Goal: Information Seeking & Learning: Find specific page/section

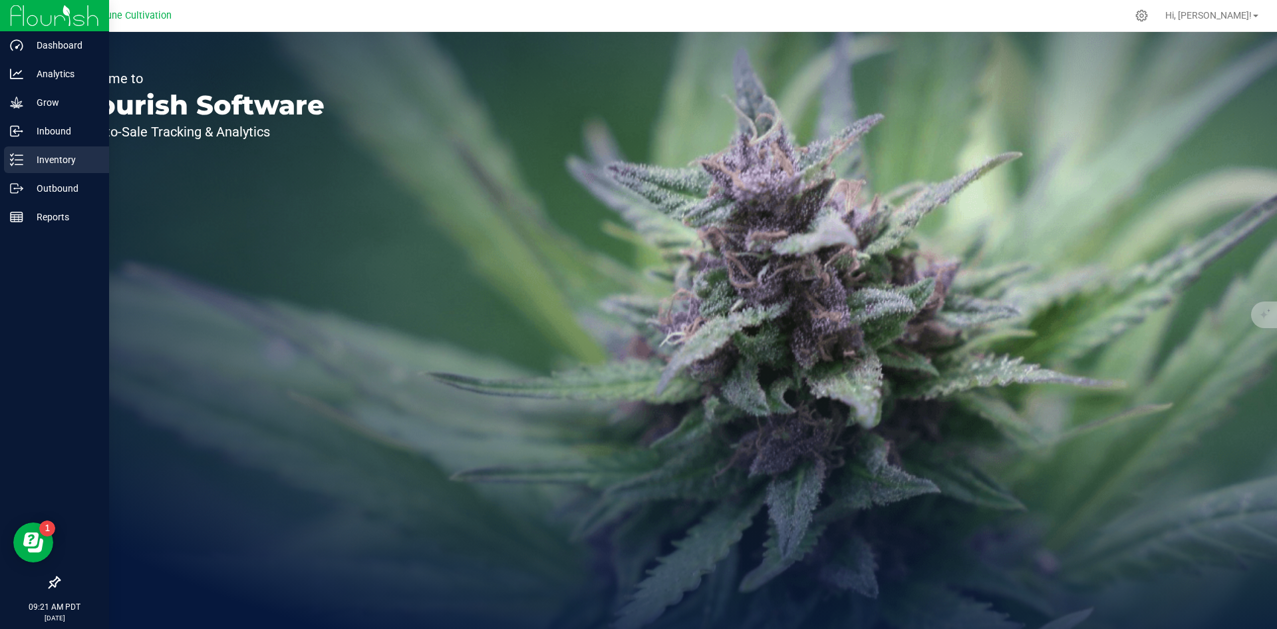
click at [16, 160] on line at bounding box center [18, 160] width 7 height 0
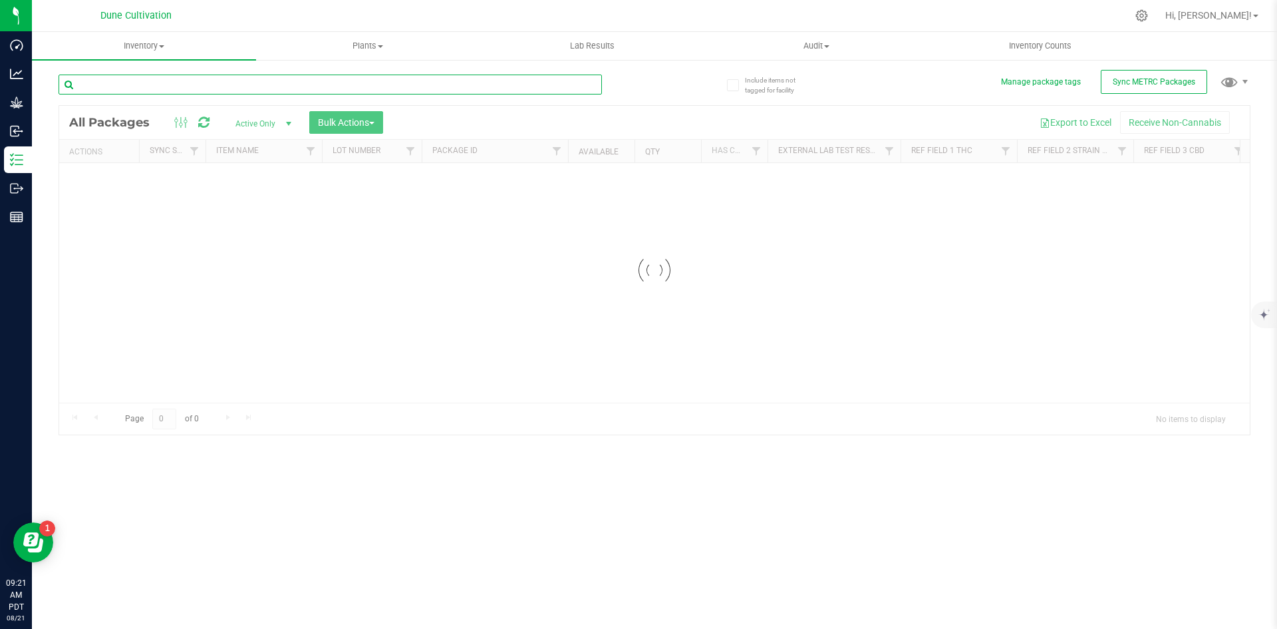
click at [248, 84] on input "text" at bounding box center [331, 85] width 544 height 20
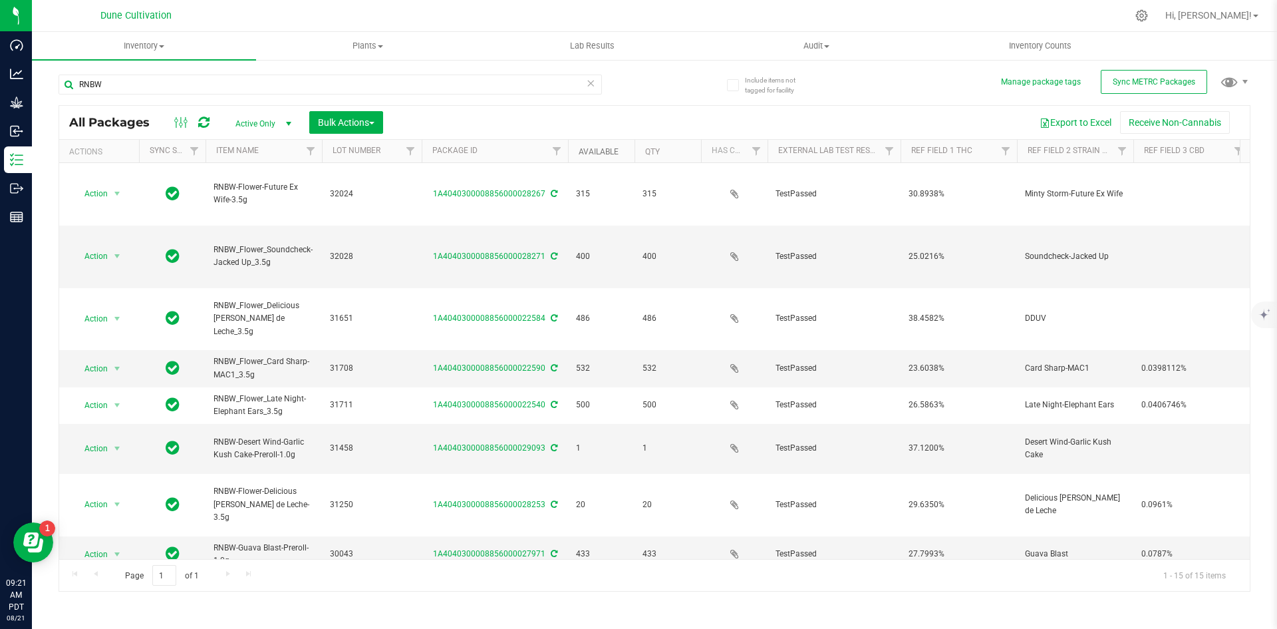
click at [593, 152] on link "Available" at bounding box center [599, 151] width 40 height 9
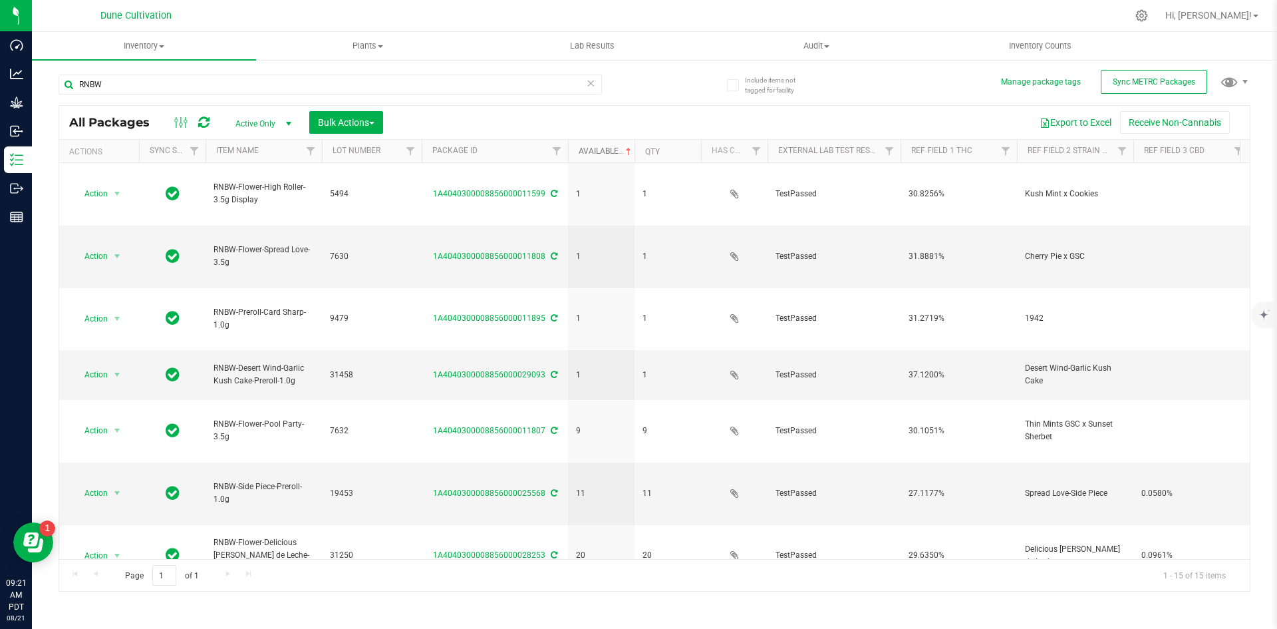
click at [593, 152] on link "Available" at bounding box center [606, 150] width 55 height 9
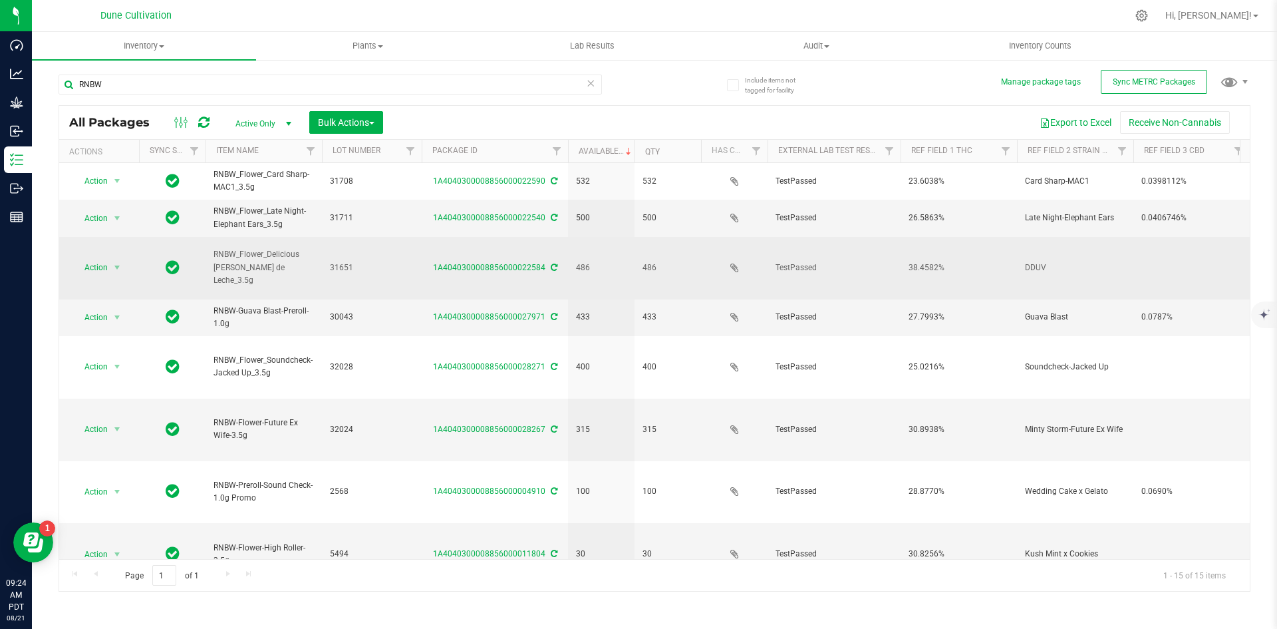
drag, startPoint x: 266, startPoint y: 249, endPoint x: 289, endPoint y: 263, distance: 26.6
click at [289, 263] on span "RNBW_Flower_Delicious [PERSON_NAME] de Leche_3.5g" at bounding box center [264, 267] width 100 height 39
copy span "Delicious [PERSON_NAME] de Leche"
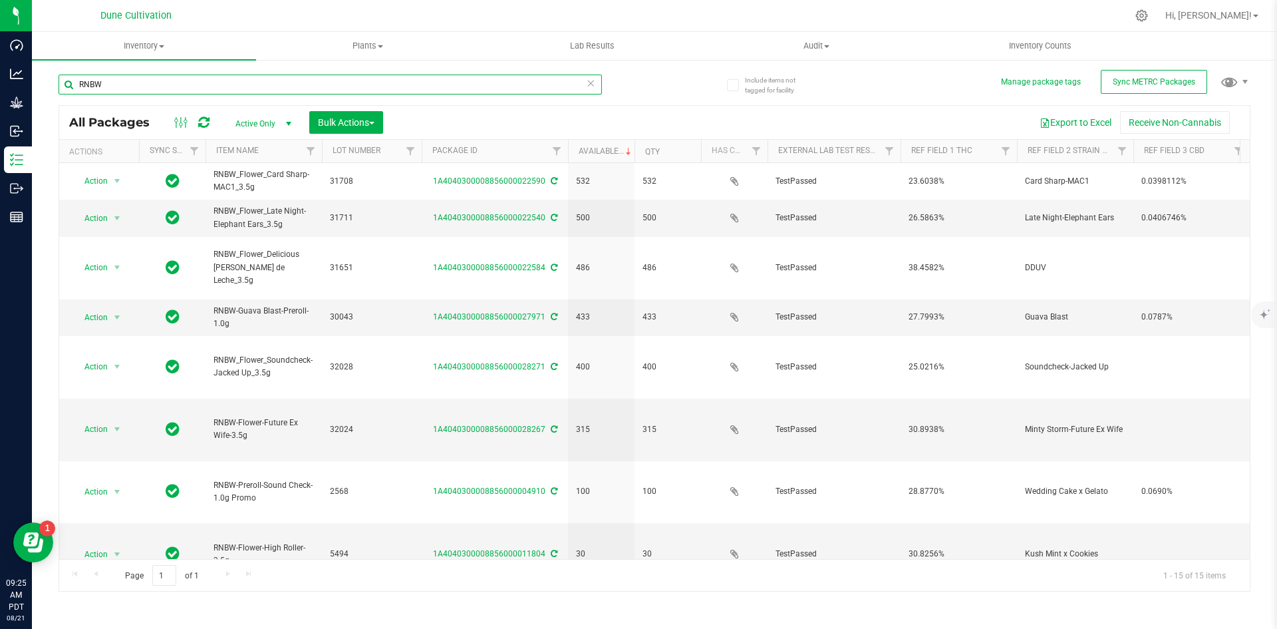
drag, startPoint x: 121, startPoint y: 88, endPoint x: 55, endPoint y: 82, distance: 66.2
click at [55, 82] on div "Include items not tagged for facility Manage package tags Sync METRC Packages R…" at bounding box center [655, 262] width 1246 height 406
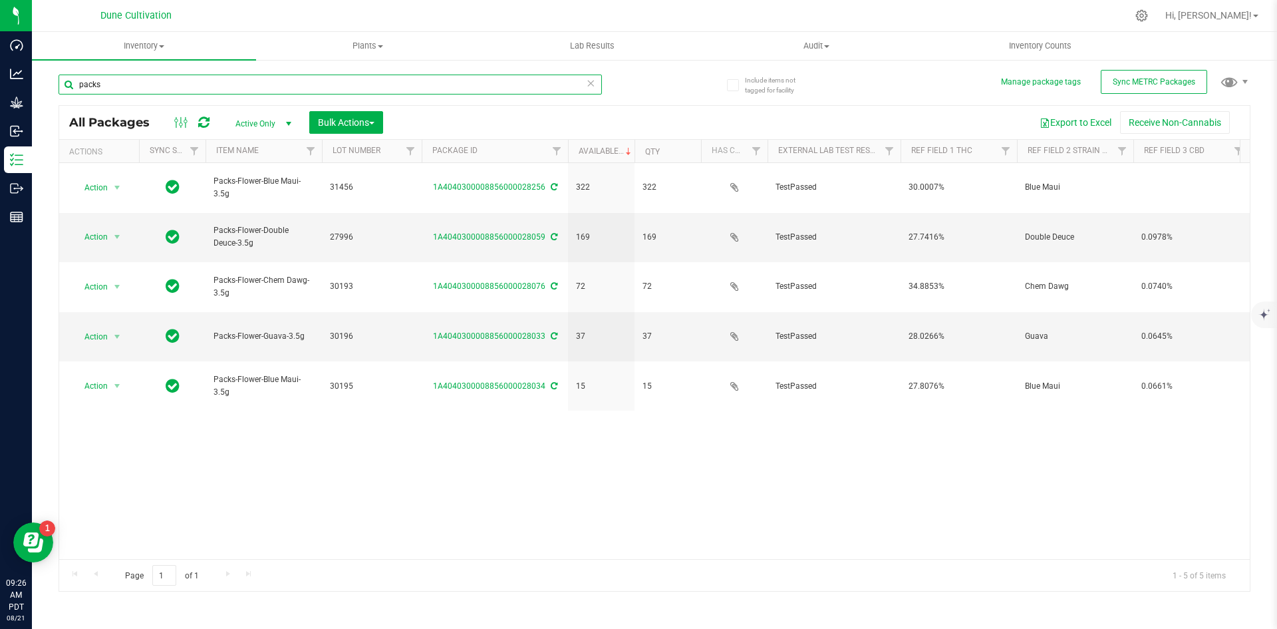
drag, startPoint x: 125, startPoint y: 85, endPoint x: 73, endPoint y: 79, distance: 52.2
click at [73, 79] on input "packs" at bounding box center [331, 85] width 544 height 20
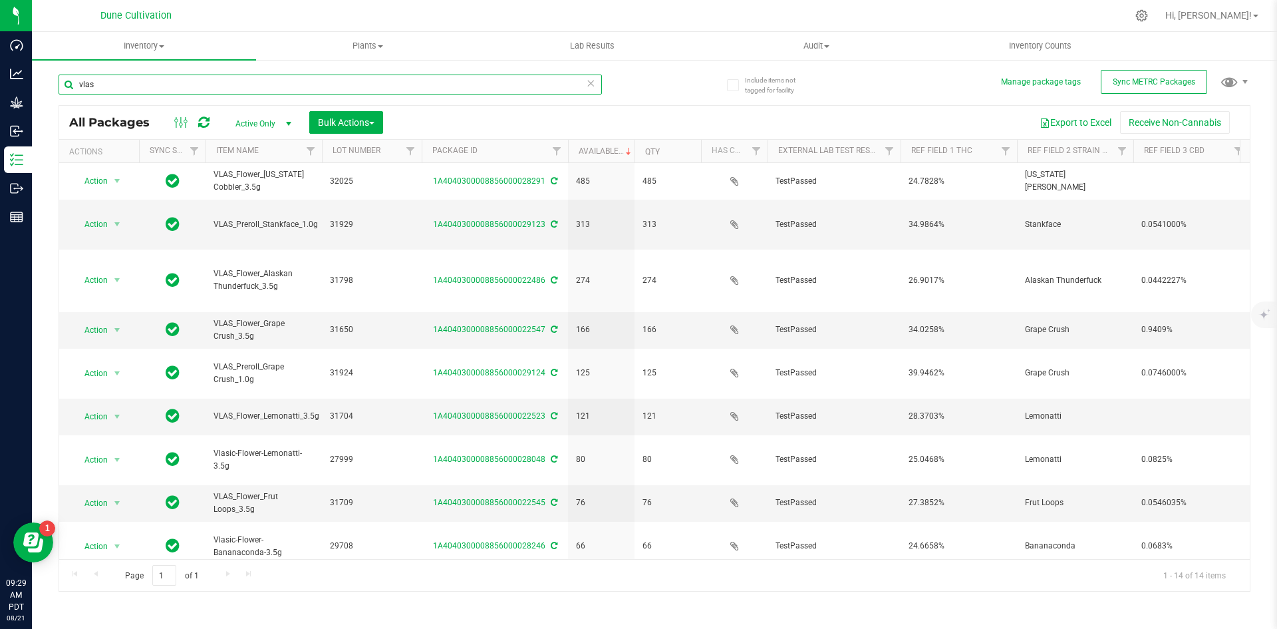
drag, startPoint x: 138, startPoint y: 93, endPoint x: 61, endPoint y: 81, distance: 78.1
click at [61, 81] on input "vlas" at bounding box center [331, 85] width 544 height 20
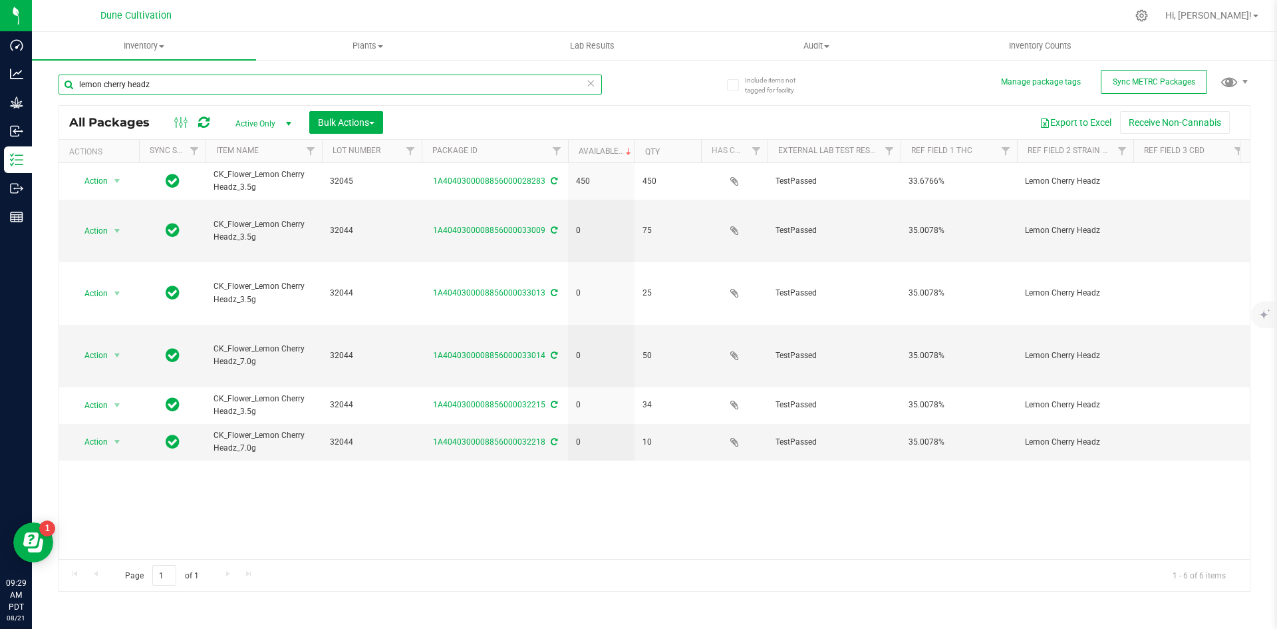
drag, startPoint x: 164, startPoint y: 89, endPoint x: 65, endPoint y: 86, distance: 99.8
click at [65, 86] on input "lemon cherry headz" at bounding box center [331, 85] width 544 height 20
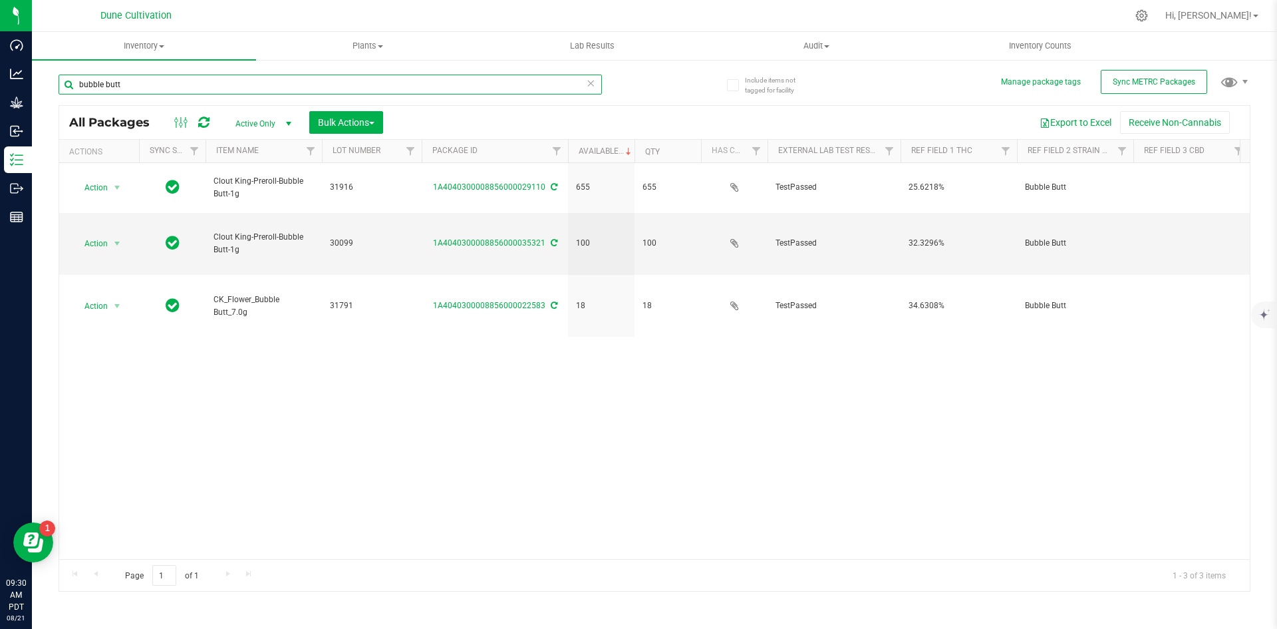
drag, startPoint x: 127, startPoint y: 93, endPoint x: 38, endPoint y: 87, distance: 89.4
click at [38, 87] on div "Include items not tagged for facility Manage package tags Sync METRC Packages b…" at bounding box center [655, 262] width 1246 height 406
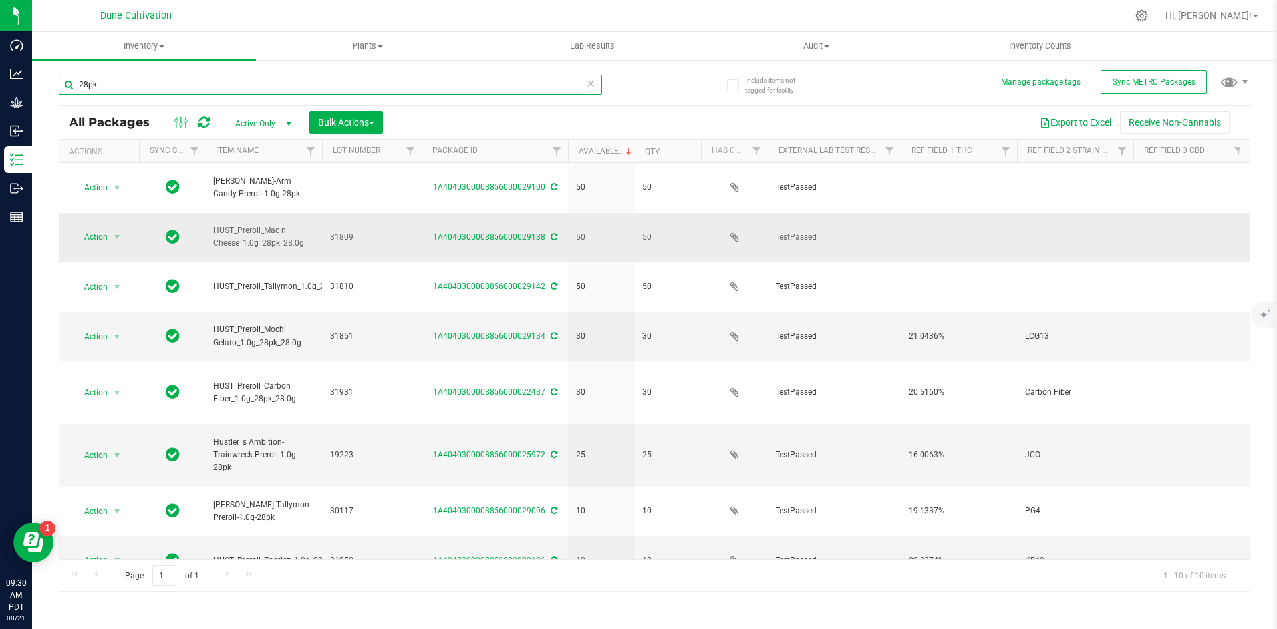
scroll to position [5, 0]
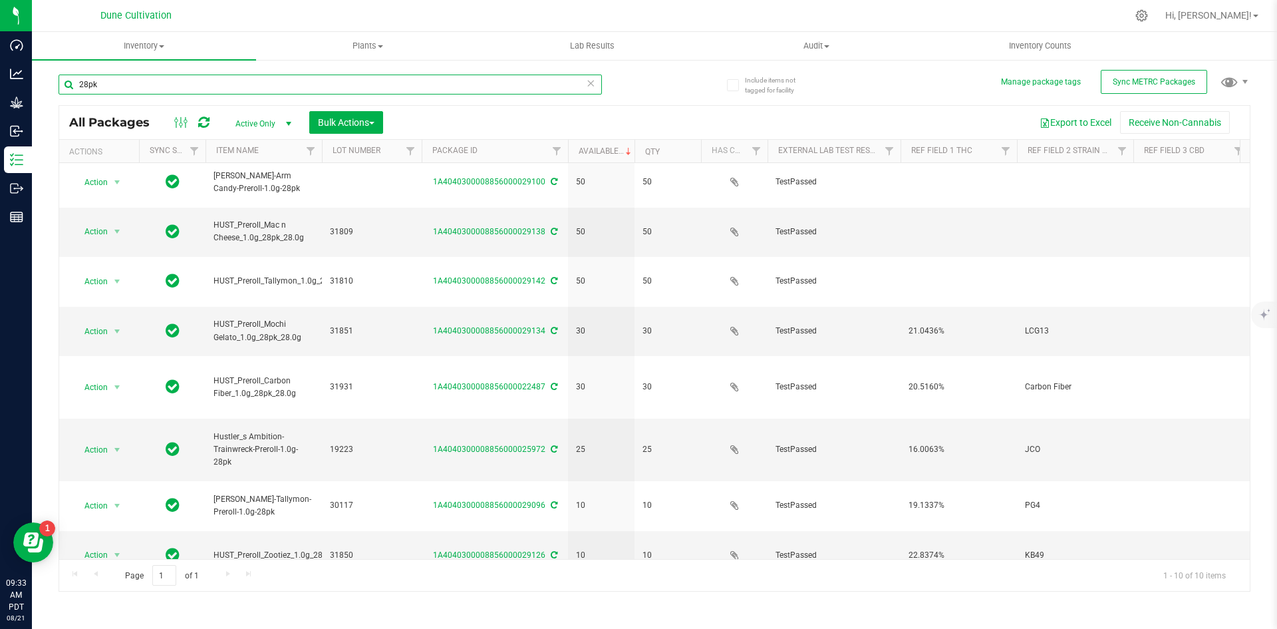
drag, startPoint x: 138, startPoint y: 82, endPoint x: 49, endPoint y: 83, distance: 88.5
click at [49, 83] on div "Include items not tagged for facility Manage package tags Sync METRC Packages 2…" at bounding box center [655, 262] width 1246 height 406
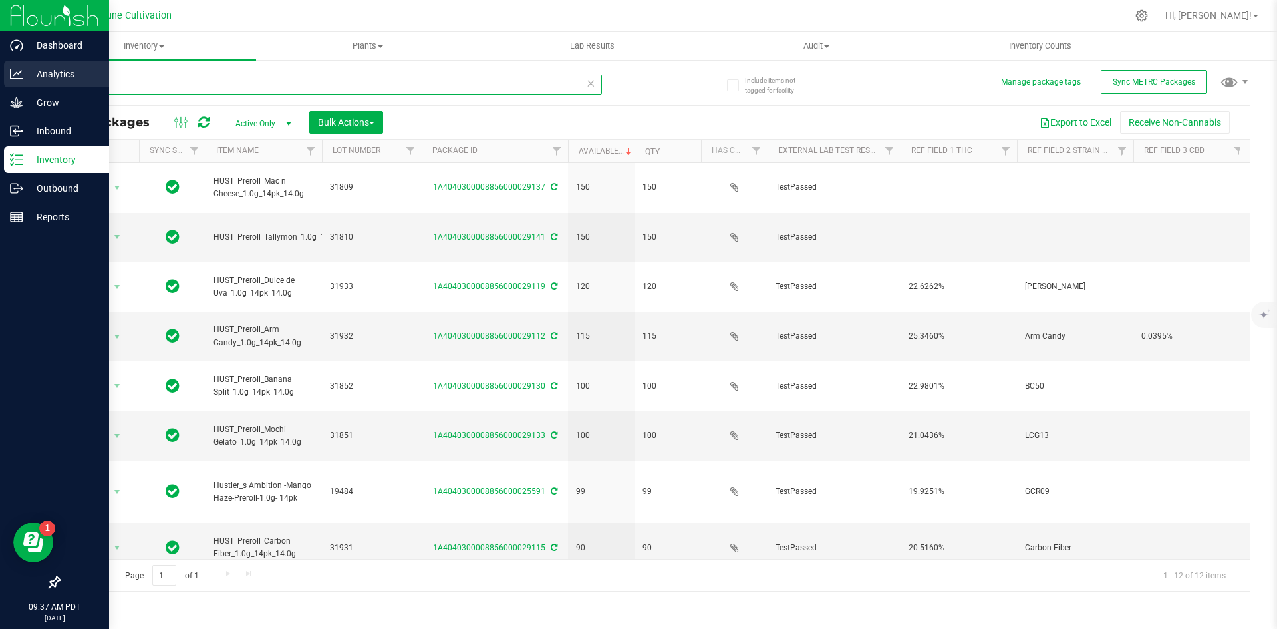
drag, startPoint x: 117, startPoint y: 79, endPoint x: 27, endPoint y: 67, distance: 90.6
click at [27, 67] on div "Dashboard Analytics Grow Inbound Inventory Outbound Reports 09:37 AM PDT [DATE]…" at bounding box center [638, 314] width 1277 height 629
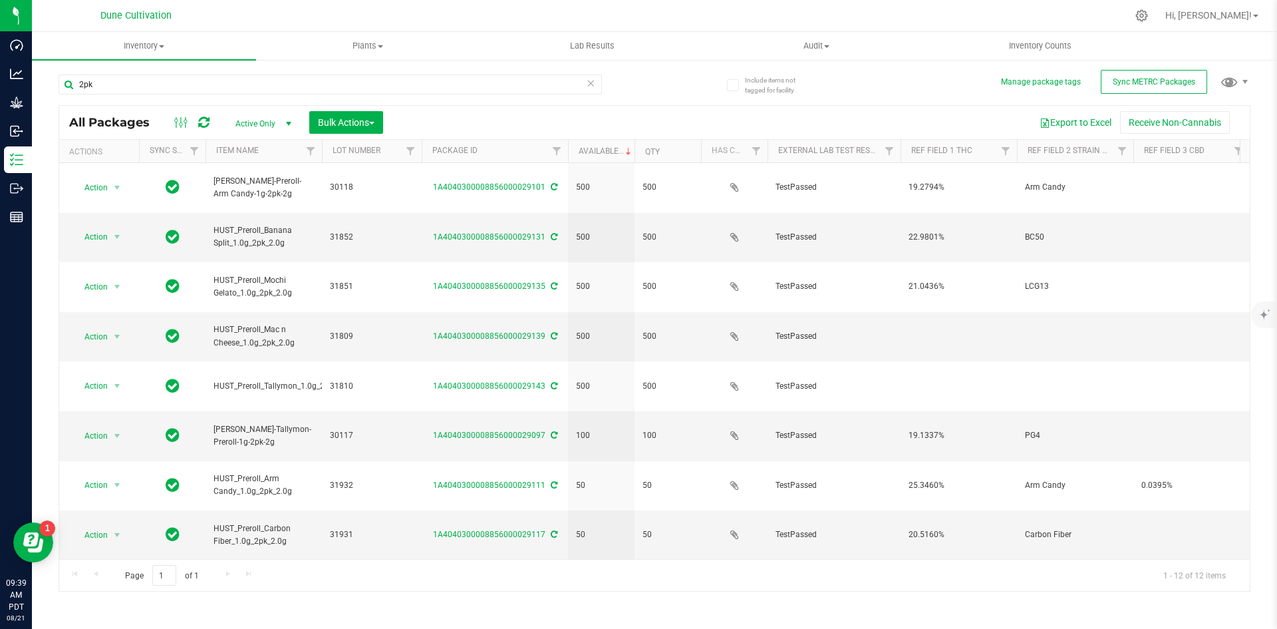
click at [129, 71] on div "2pk" at bounding box center [357, 84] width 596 height 43
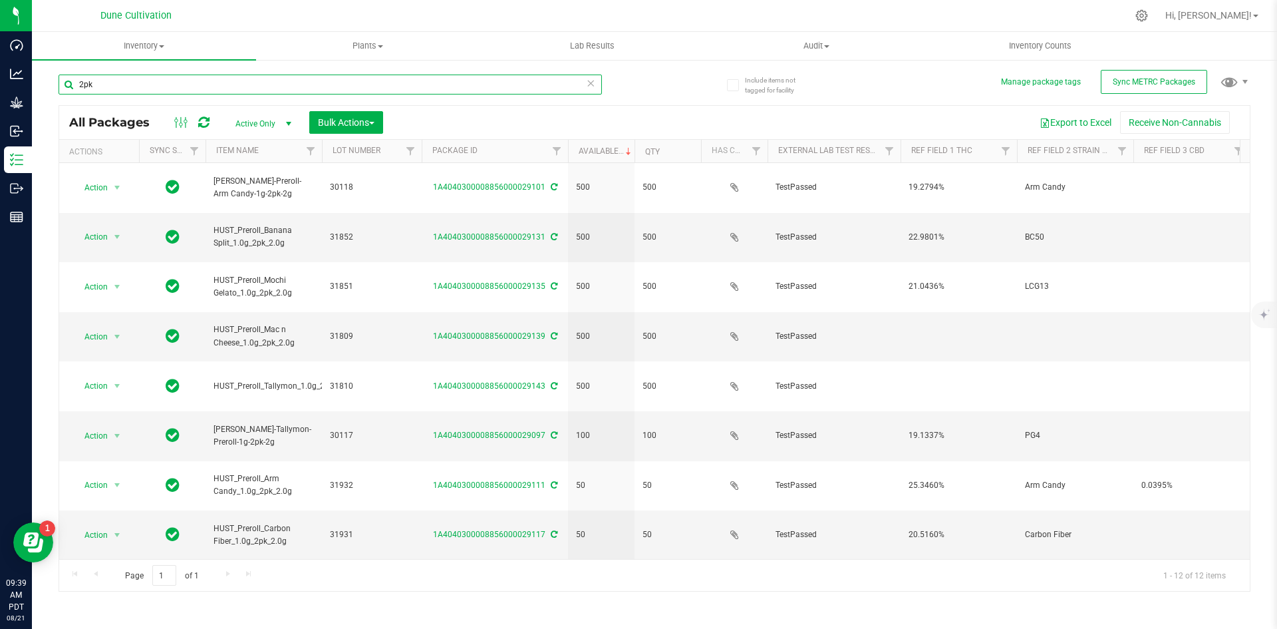
drag, startPoint x: 112, startPoint y: 80, endPoint x: 57, endPoint y: 83, distance: 56.0
click at [57, 83] on div "Include items not tagged for facility Manage package tags Sync METRC Packages 2…" at bounding box center [655, 262] width 1246 height 406
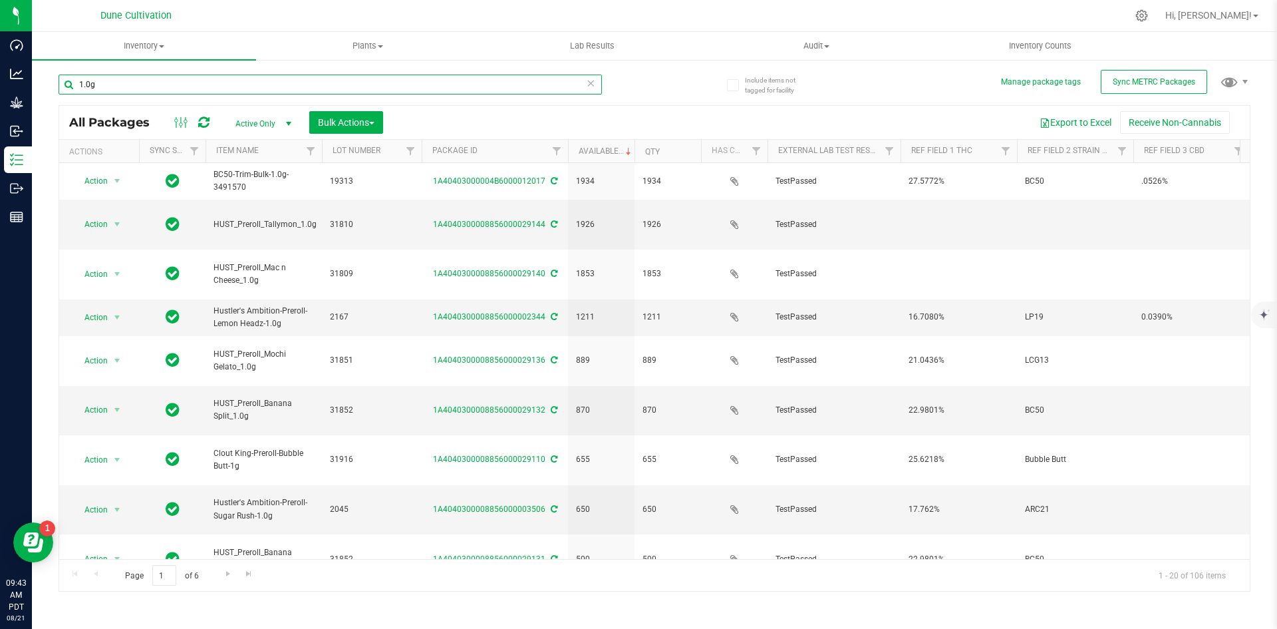
drag, startPoint x: 148, startPoint y: 82, endPoint x: 79, endPoint y: 81, distance: 69.2
click at [79, 81] on input "1.0g" at bounding box center [331, 85] width 544 height 20
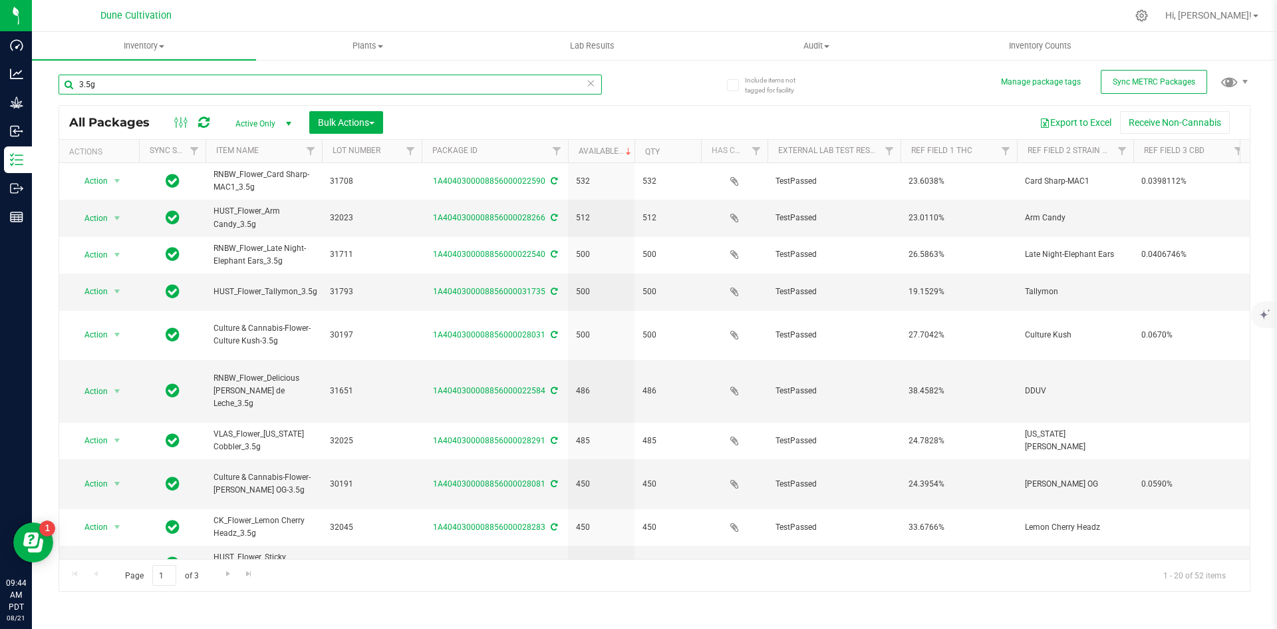
type input "3.5g"
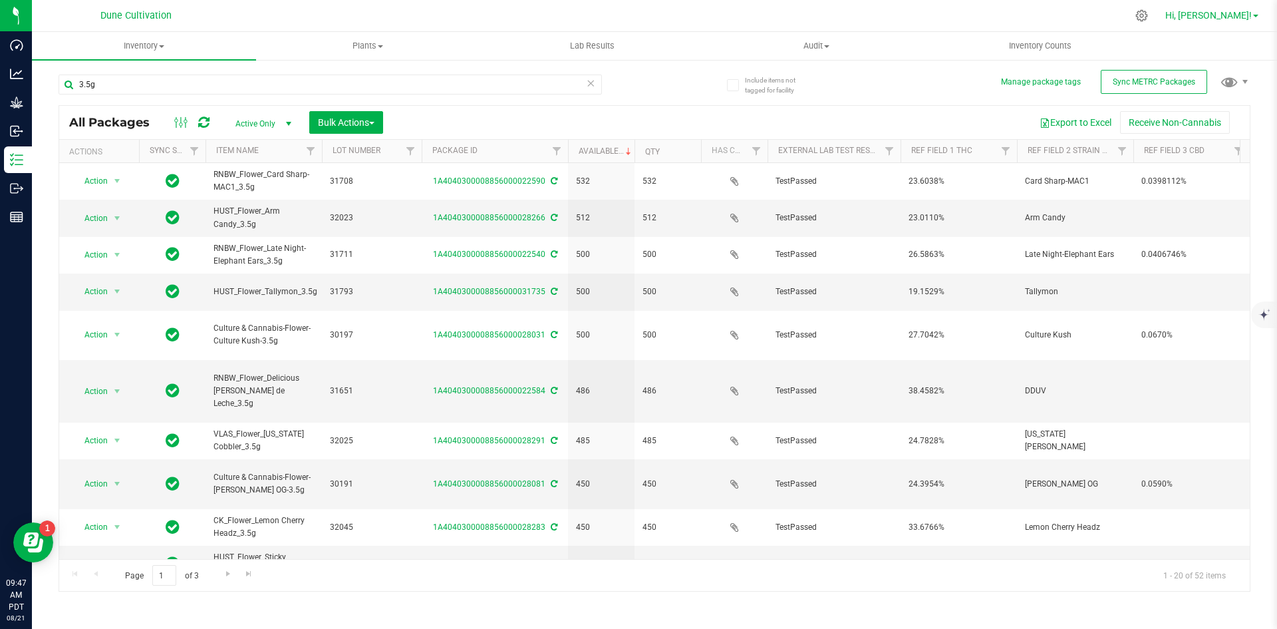
click at [1222, 9] on link "Hi, [PERSON_NAME]!" at bounding box center [1212, 16] width 104 height 14
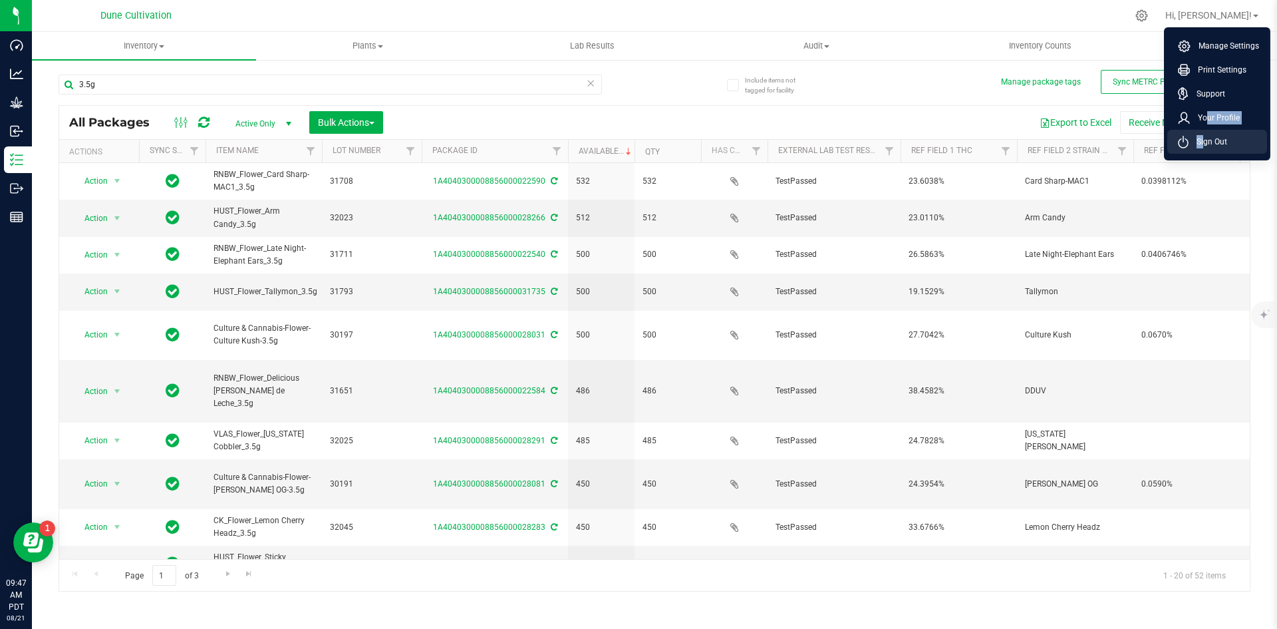
drag, startPoint x: 1204, startPoint y: 129, endPoint x: 1200, endPoint y: 144, distance: 15.2
click at [1200, 144] on ul "Manage Settings Print Settings Support Your Profile Sign Out" at bounding box center [1217, 93] width 106 height 133
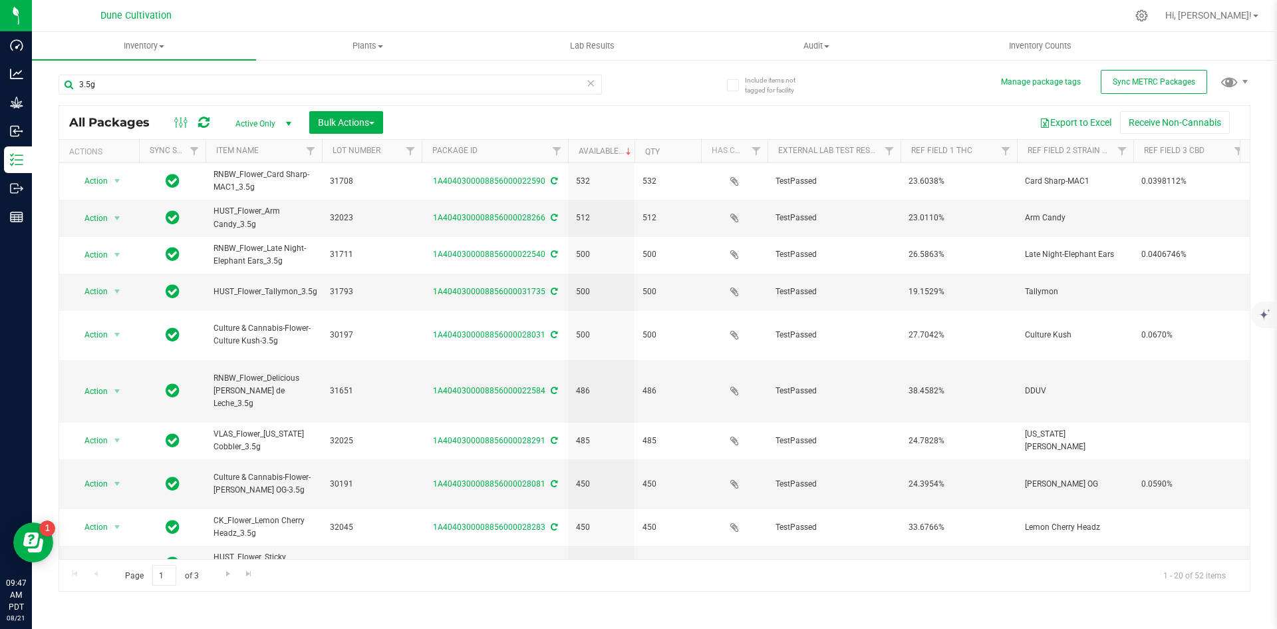
click at [1200, 144] on th "Ref Field 3 CBD" at bounding box center [1192, 151] width 116 height 23
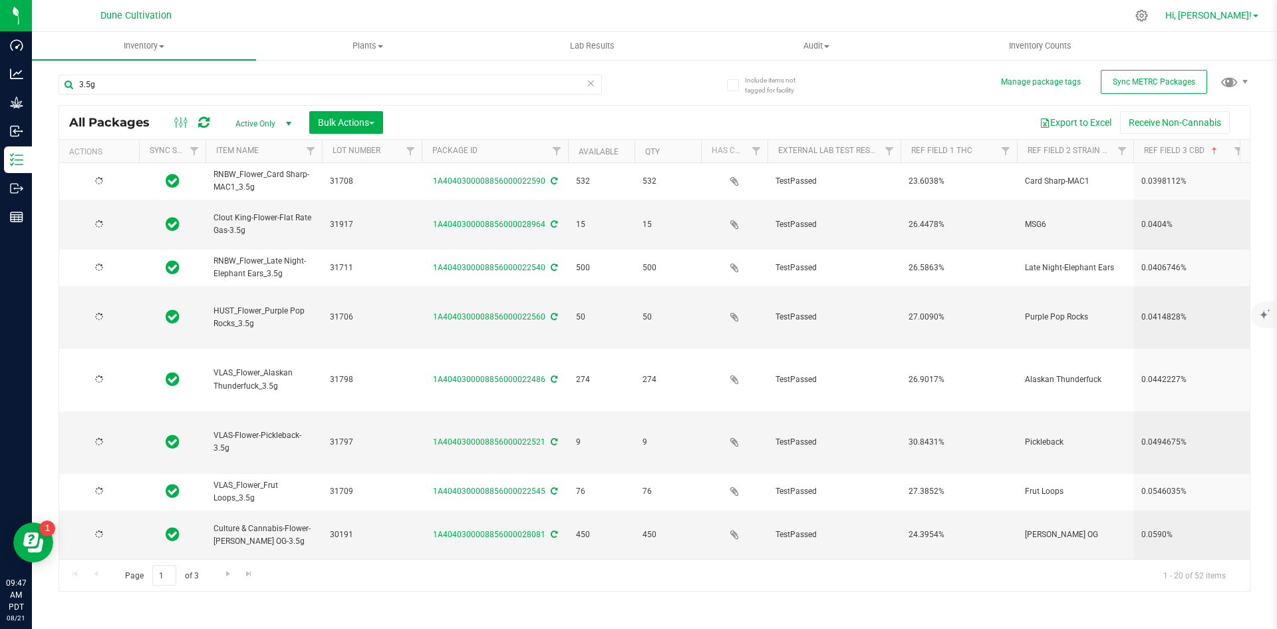
click at [1232, 20] on span "Hi, [PERSON_NAME]!" at bounding box center [1209, 15] width 86 height 11
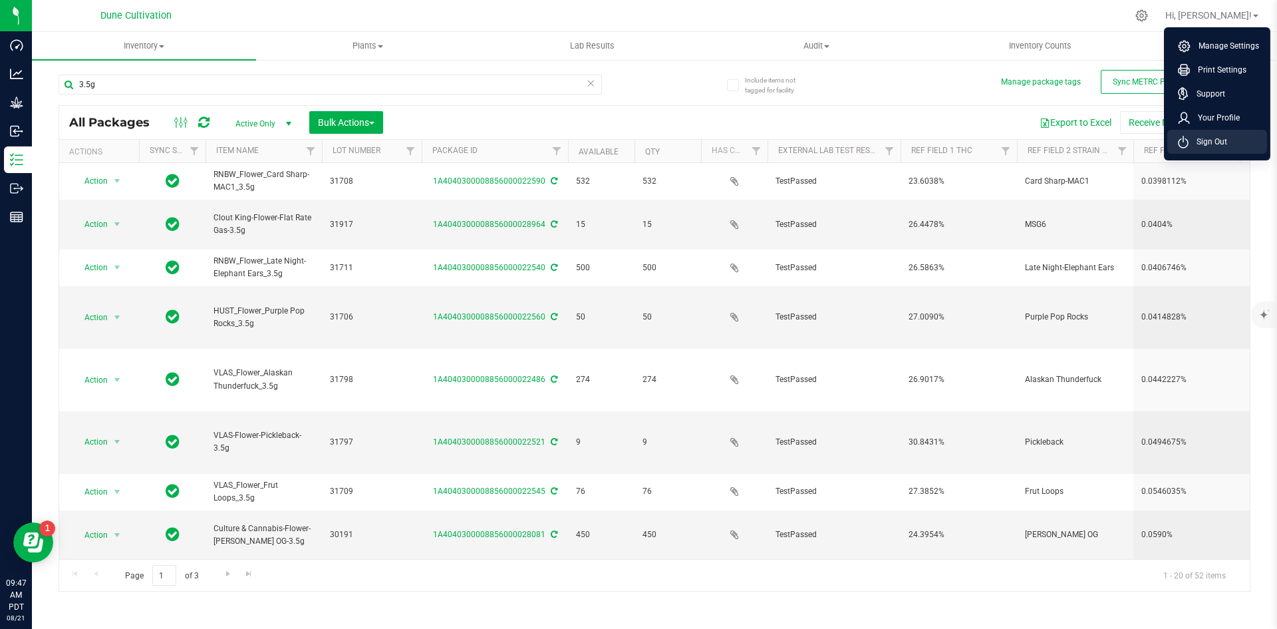
click at [1206, 134] on li "Sign Out" at bounding box center [1218, 142] width 100 height 24
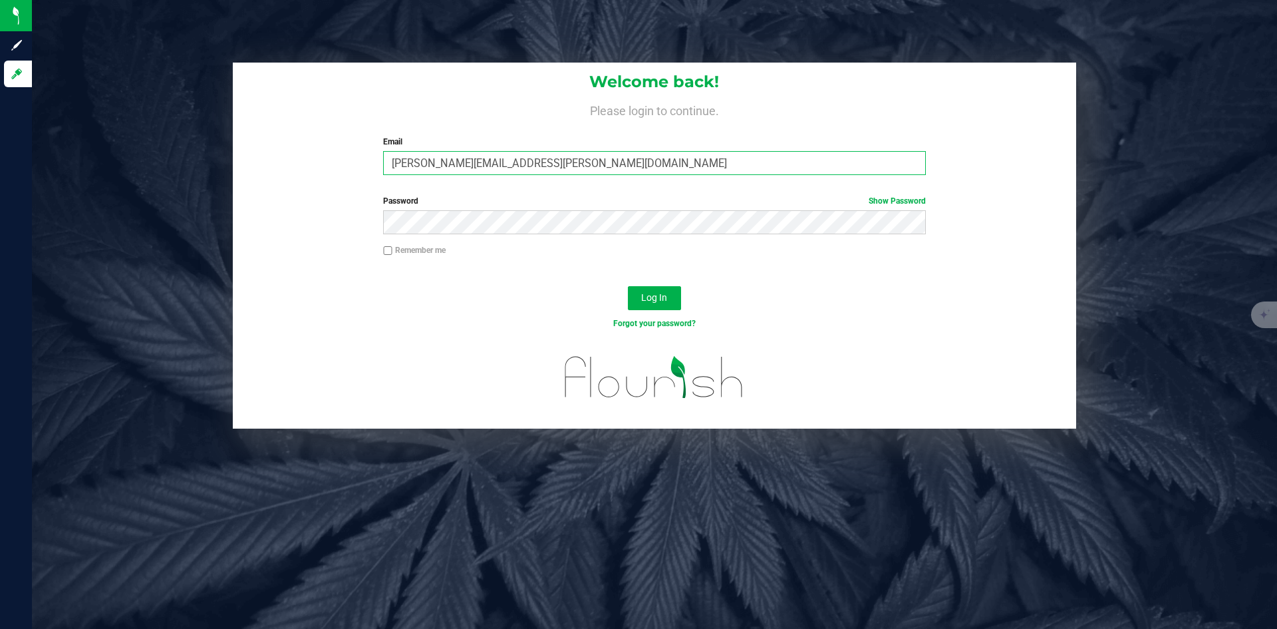
click at [609, 168] on input "[PERSON_NAME][EMAIL_ADDRESS][PERSON_NAME][DOMAIN_NAME]" at bounding box center [654, 163] width 542 height 24
click at [456, 166] on input "[PERSON_NAME][EMAIL_ADDRESS][PERSON_NAME][DOMAIN_NAME]" at bounding box center [654, 163] width 542 height 24
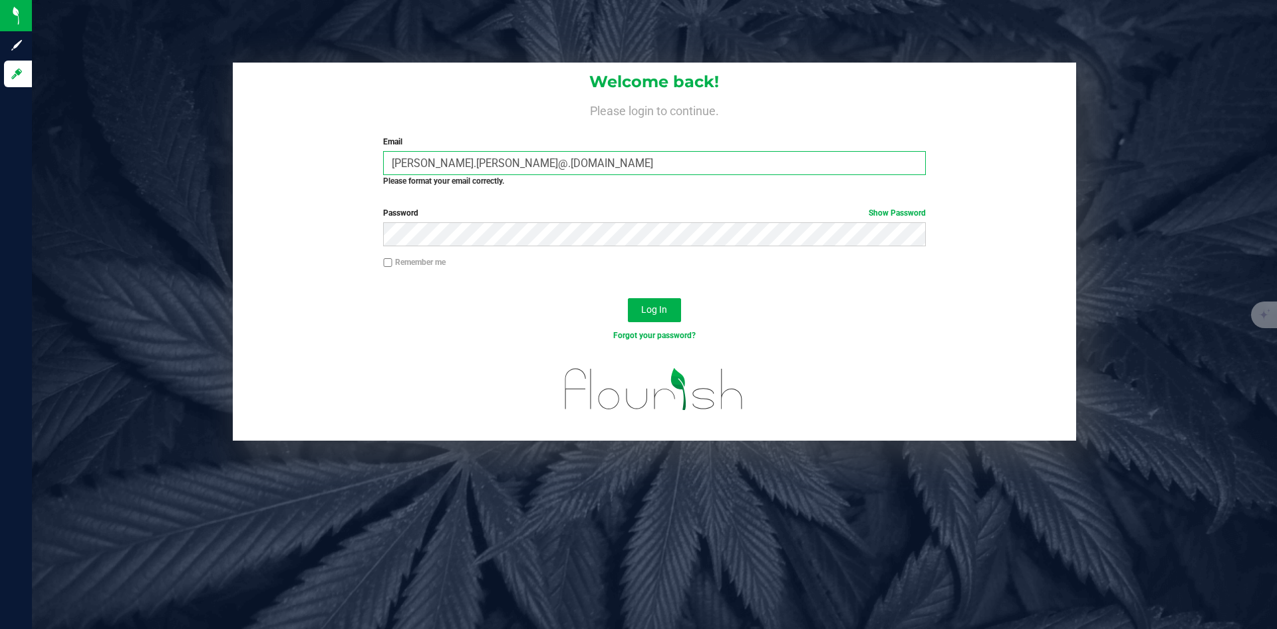
click at [628, 298] on button "Log In" at bounding box center [654, 310] width 53 height 24
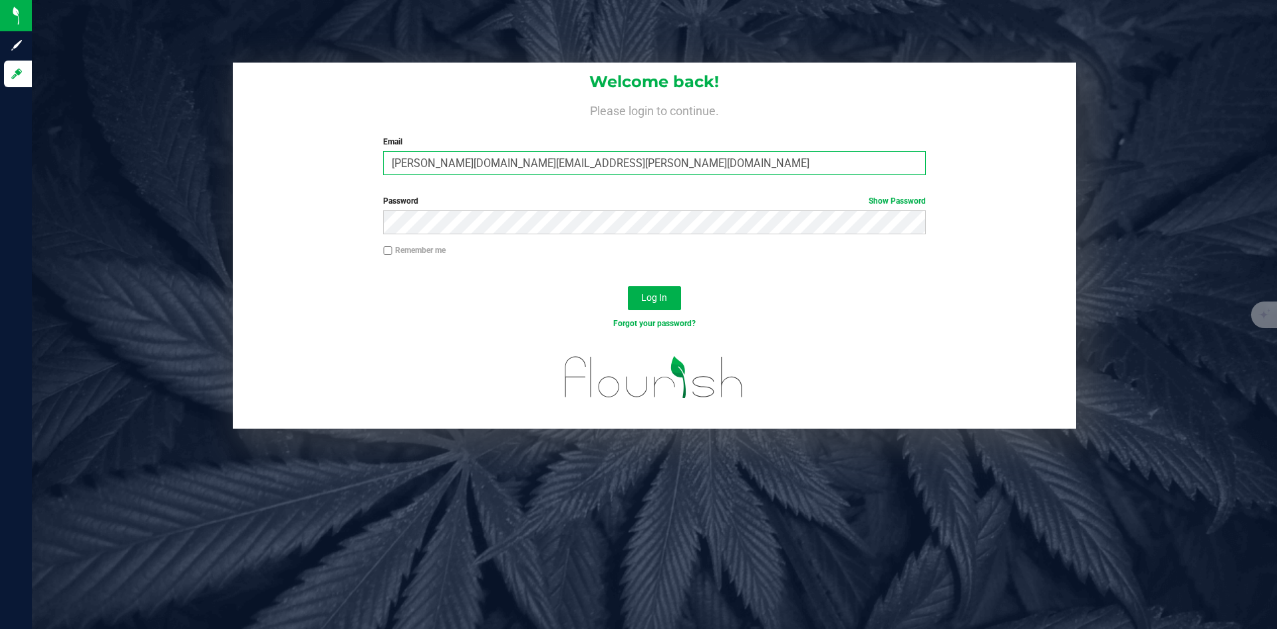
type input "[PERSON_NAME][DOMAIN_NAME][EMAIL_ADDRESS][PERSON_NAME][DOMAIN_NAME]"
click at [628, 286] on button "Log In" at bounding box center [654, 298] width 53 height 24
